Goal: Check status: Check status

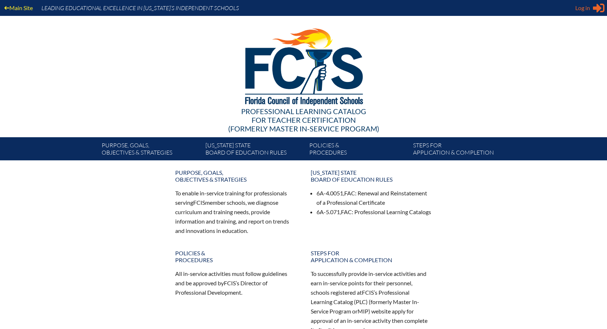
type input "[EMAIL_ADDRESS][DOMAIN_NAME]"
click at [591, 9] on div "Log in Close Sign in or register" at bounding box center [590, 8] width 29 height 12
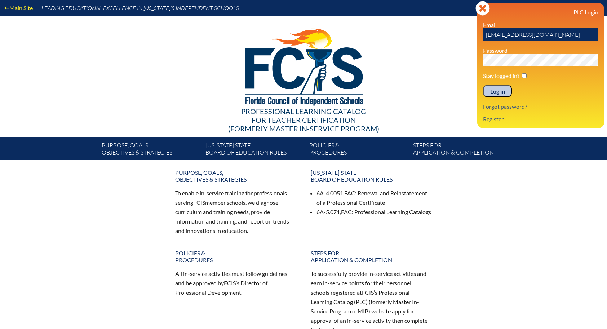
click at [489, 91] on input "Log in" at bounding box center [497, 91] width 29 height 12
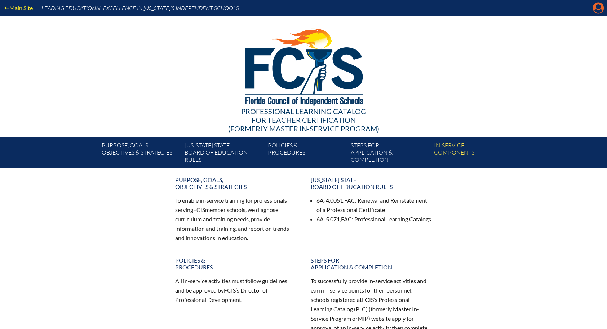
click at [598, 7] on icon "Manage account" at bounding box center [599, 8] width 12 height 12
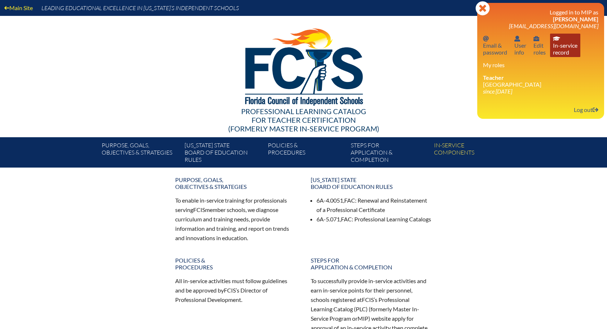
click at [563, 48] on link "In-service record In-service record" at bounding box center [565, 45] width 30 height 23
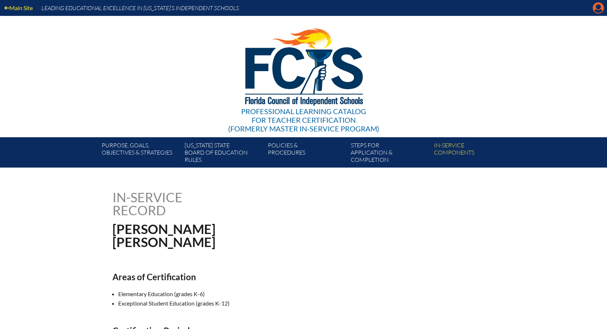
click at [599, 8] on icon "Manage account" at bounding box center [599, 8] width 12 height 12
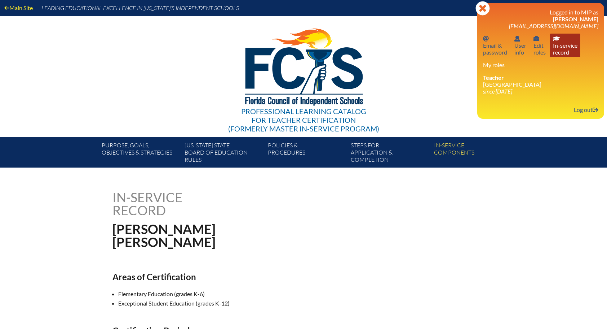
click at [563, 44] on link "In-service record In-service record" at bounding box center [565, 45] width 30 height 23
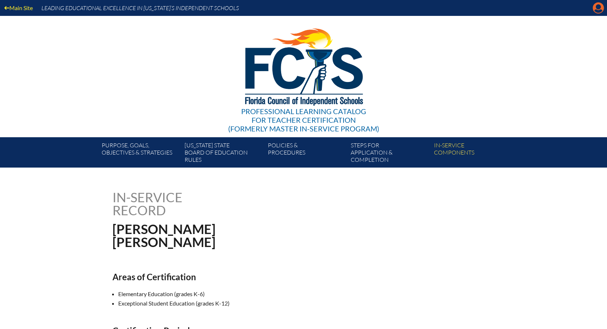
click at [597, 8] on icon "Manage account" at bounding box center [599, 8] width 12 height 12
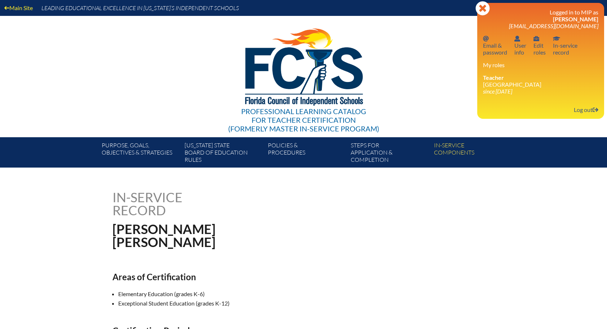
drag, startPoint x: 578, startPoint y: 0, endPoint x: 84, endPoint y: 69, distance: 498.7
click at [84, 69] on div "Main Site Leading Educational Excellence in Florida’s Independent Schools Profe…" at bounding box center [303, 83] width 607 height 167
